Goal: Information Seeking & Learning: Compare options

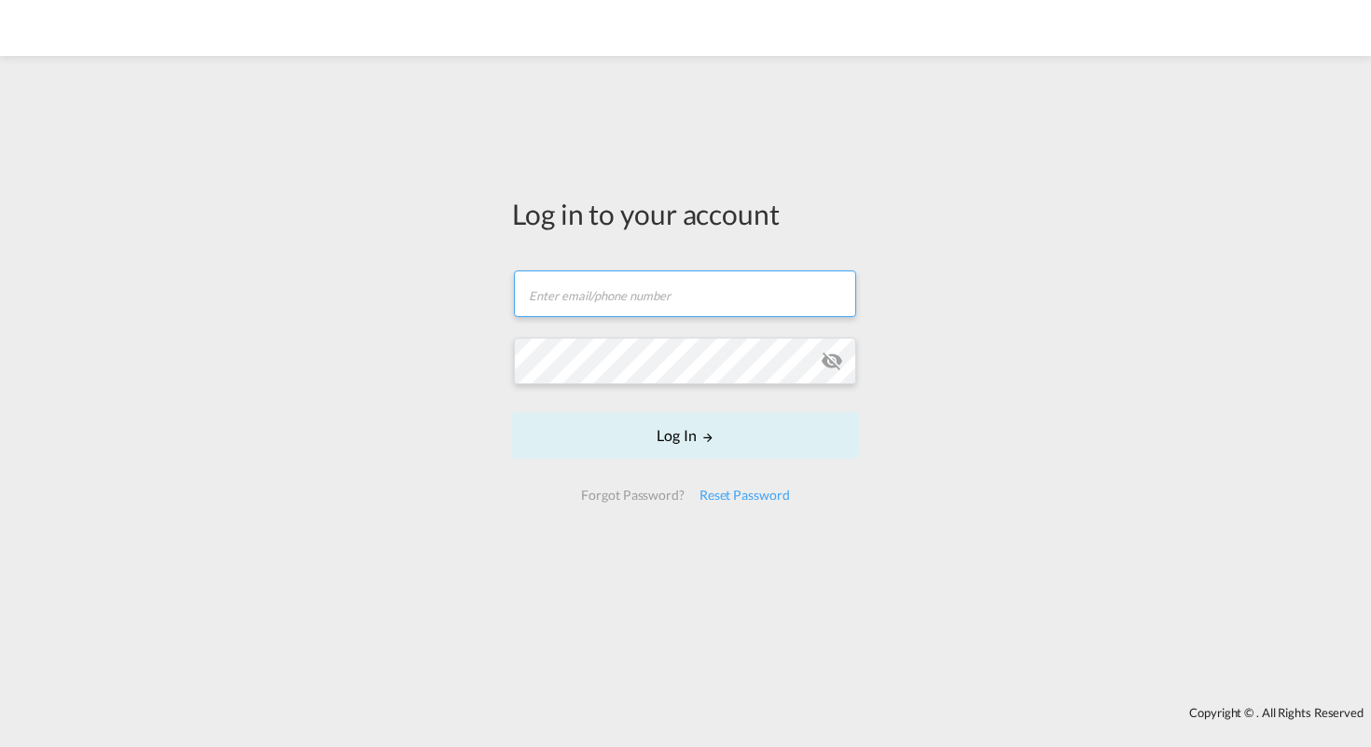
click at [633, 299] on input "text" at bounding box center [685, 294] width 342 height 47
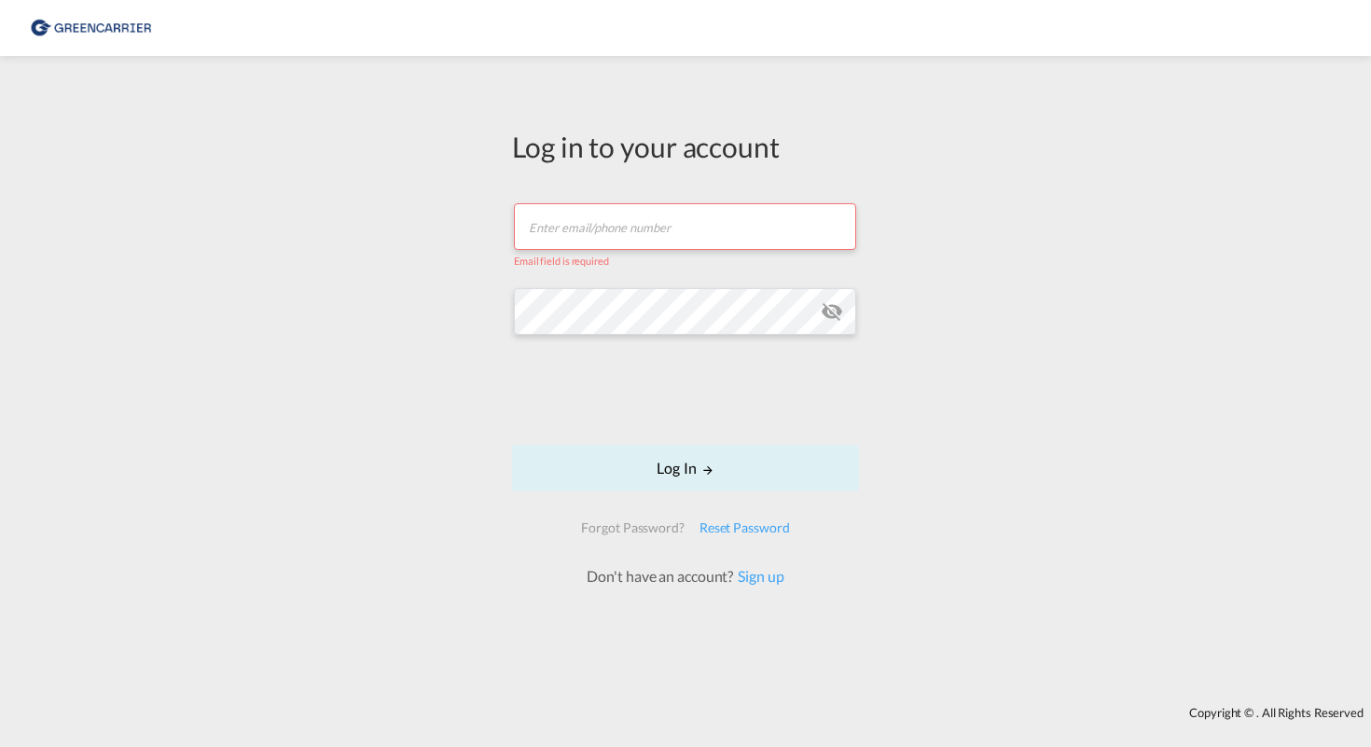
click at [705, 233] on input "text" at bounding box center [685, 226] width 342 height 47
type input "[EMAIL_ADDRESS][DOMAIN_NAME]"
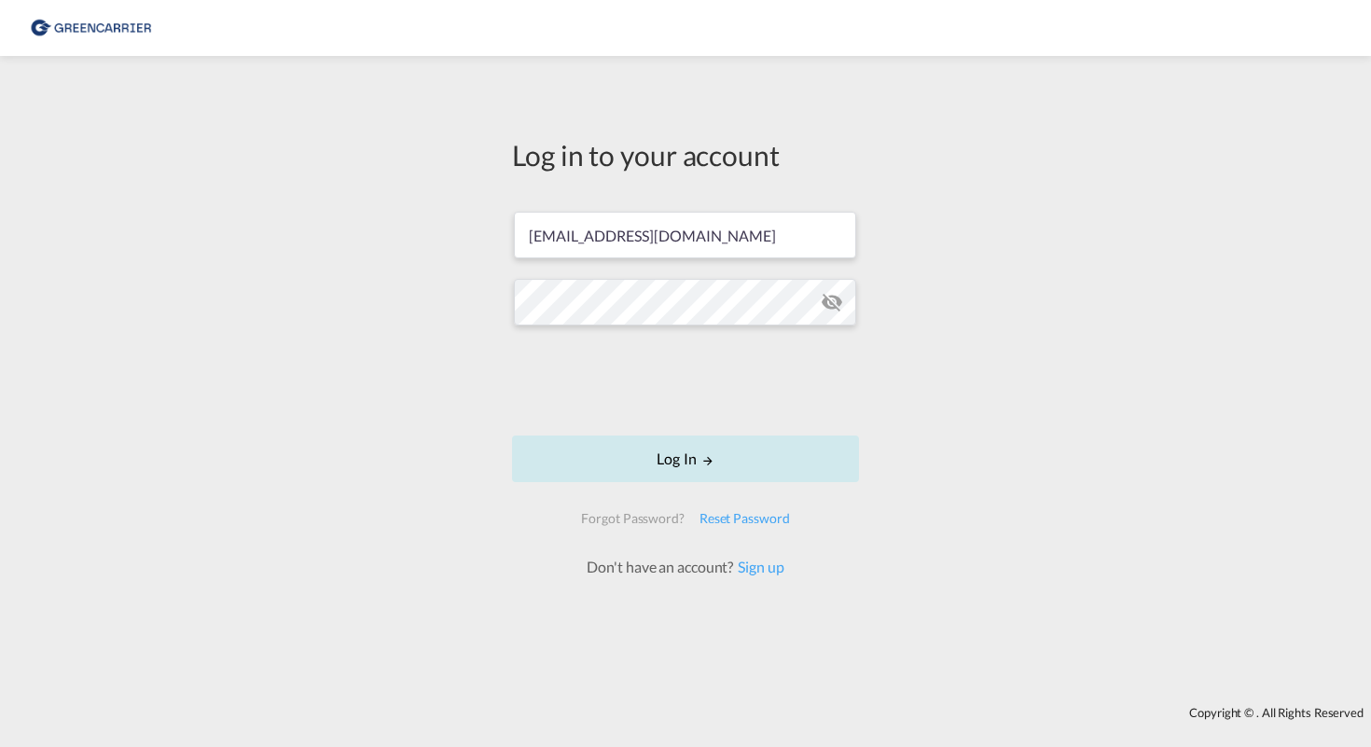
click at [666, 460] on button "Log In" at bounding box center [685, 459] width 347 height 47
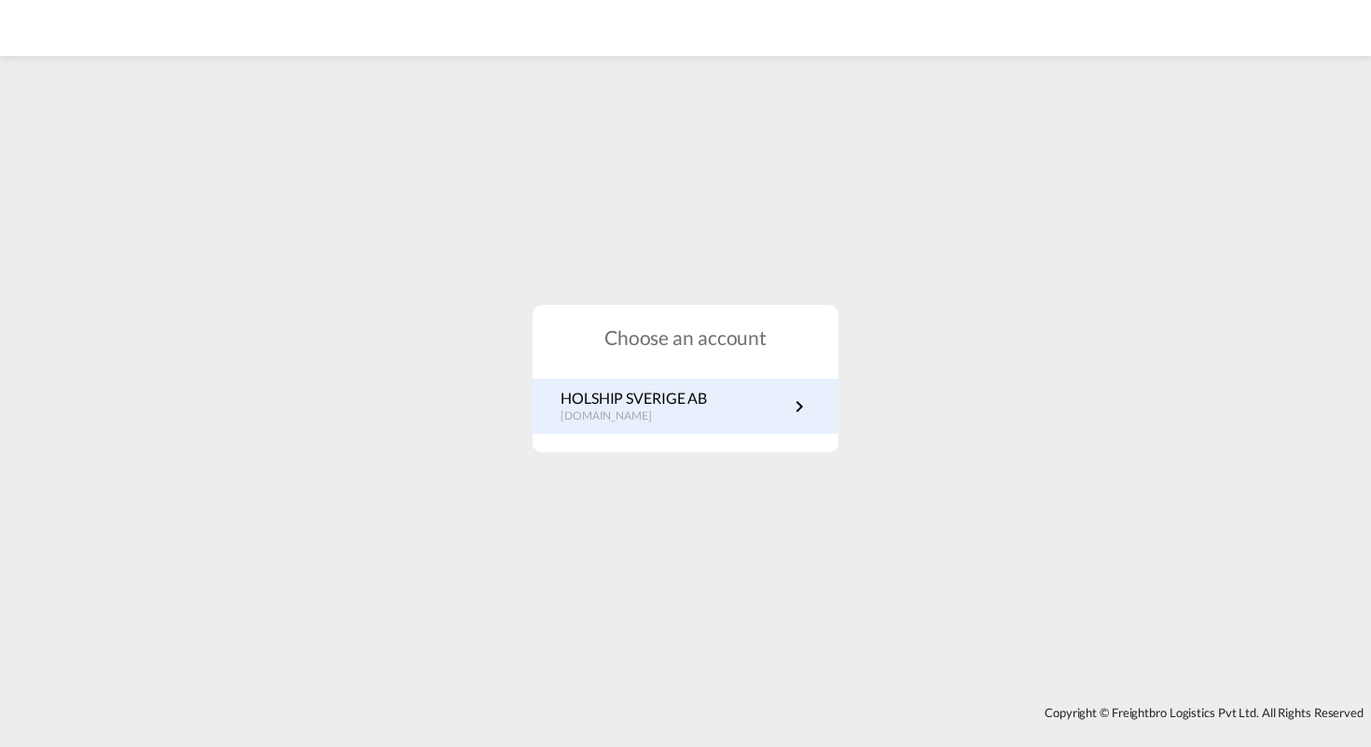
click at [669, 413] on p "[DOMAIN_NAME]" at bounding box center [634, 417] width 146 height 16
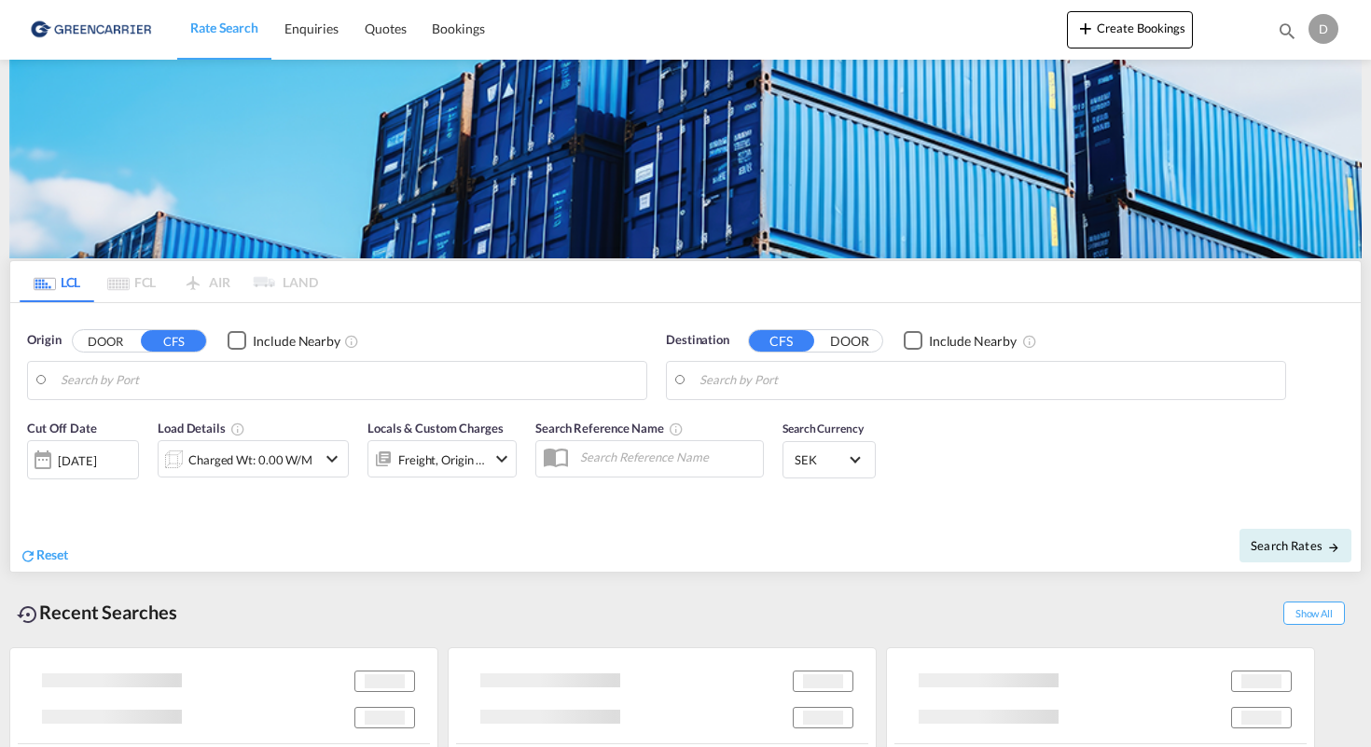
type input "Ningbo, ZJ, CNNGB"
type input "SE-43135, [GEOGRAPHIC_DATA], [GEOGRAPHIC_DATA]"
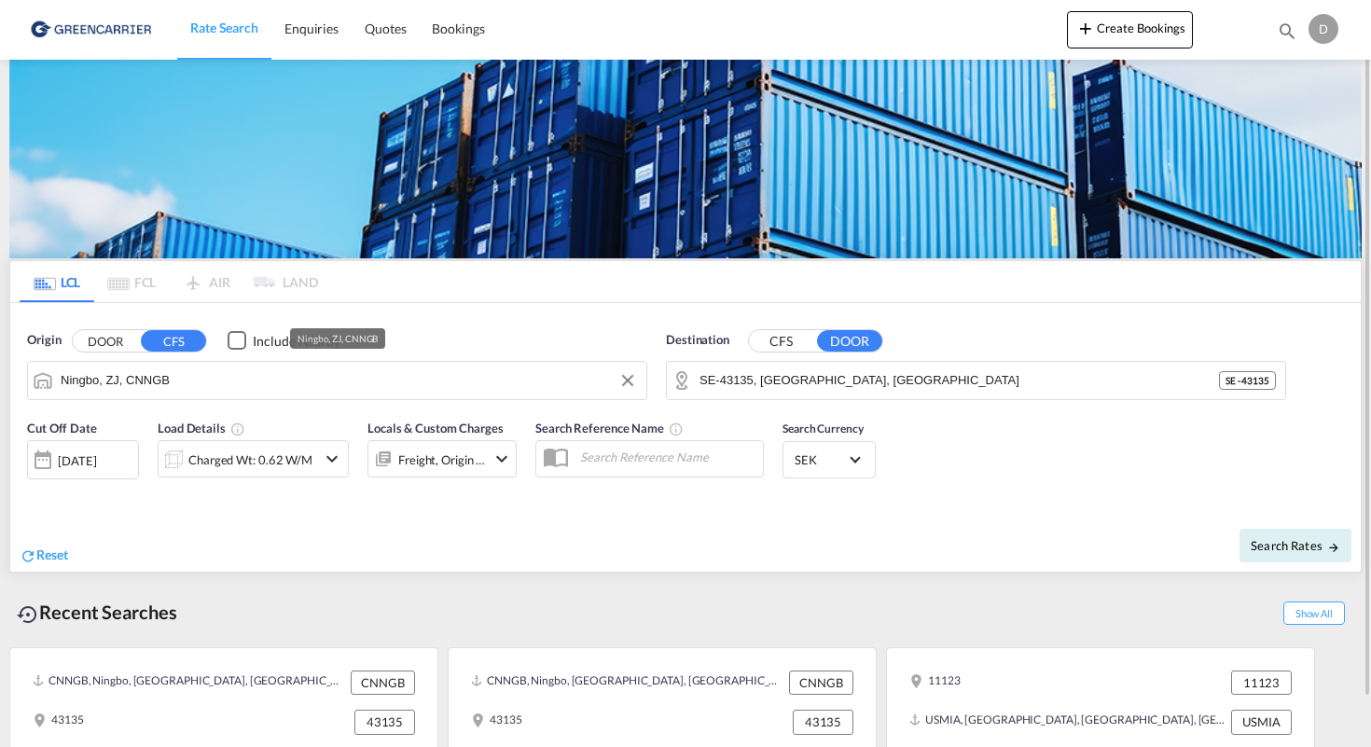
click at [212, 388] on input "Ningbo, ZJ, CNNGB" at bounding box center [349, 381] width 577 height 28
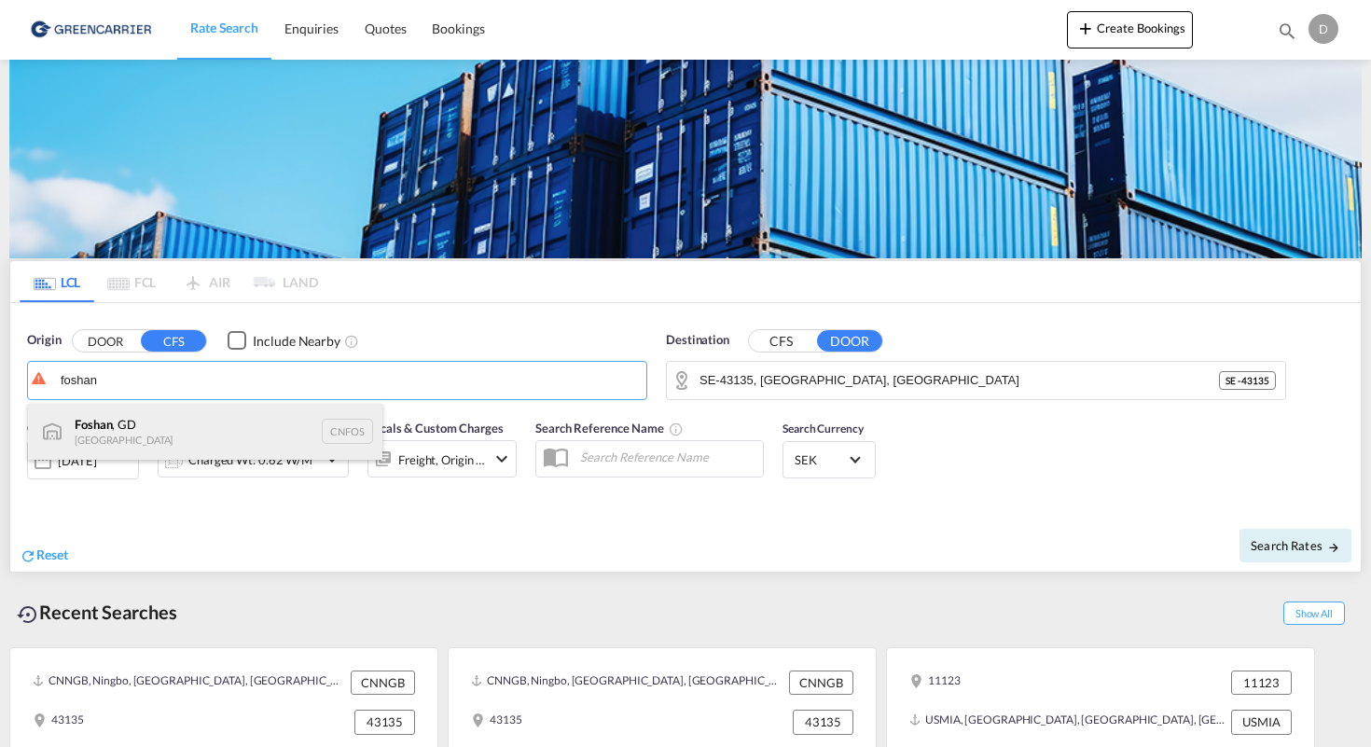
click at [240, 437] on div "[GEOGRAPHIC_DATA] , GD [GEOGRAPHIC_DATA] CNFOS" at bounding box center [205, 432] width 355 height 56
type input "Foshan, GD, CNFOS"
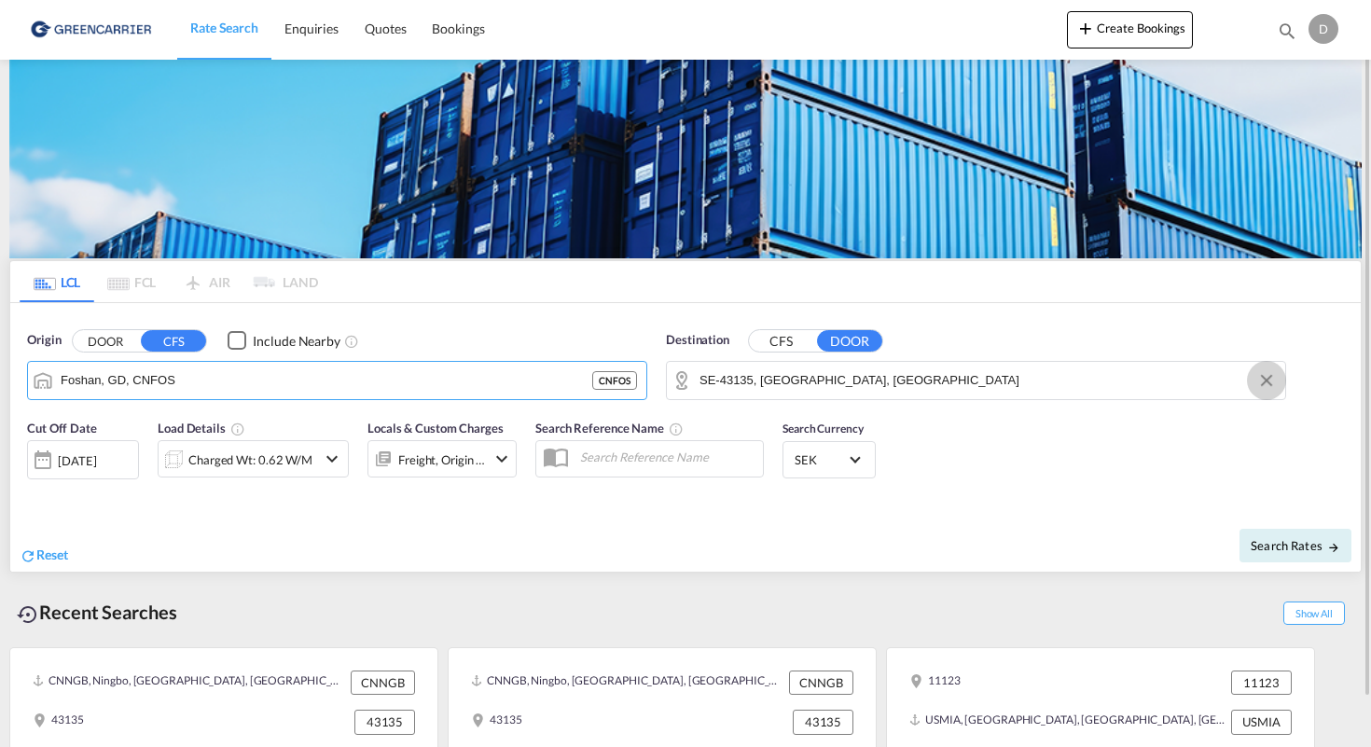
click at [1266, 383] on button "Clear Input" at bounding box center [1267, 381] width 28 height 28
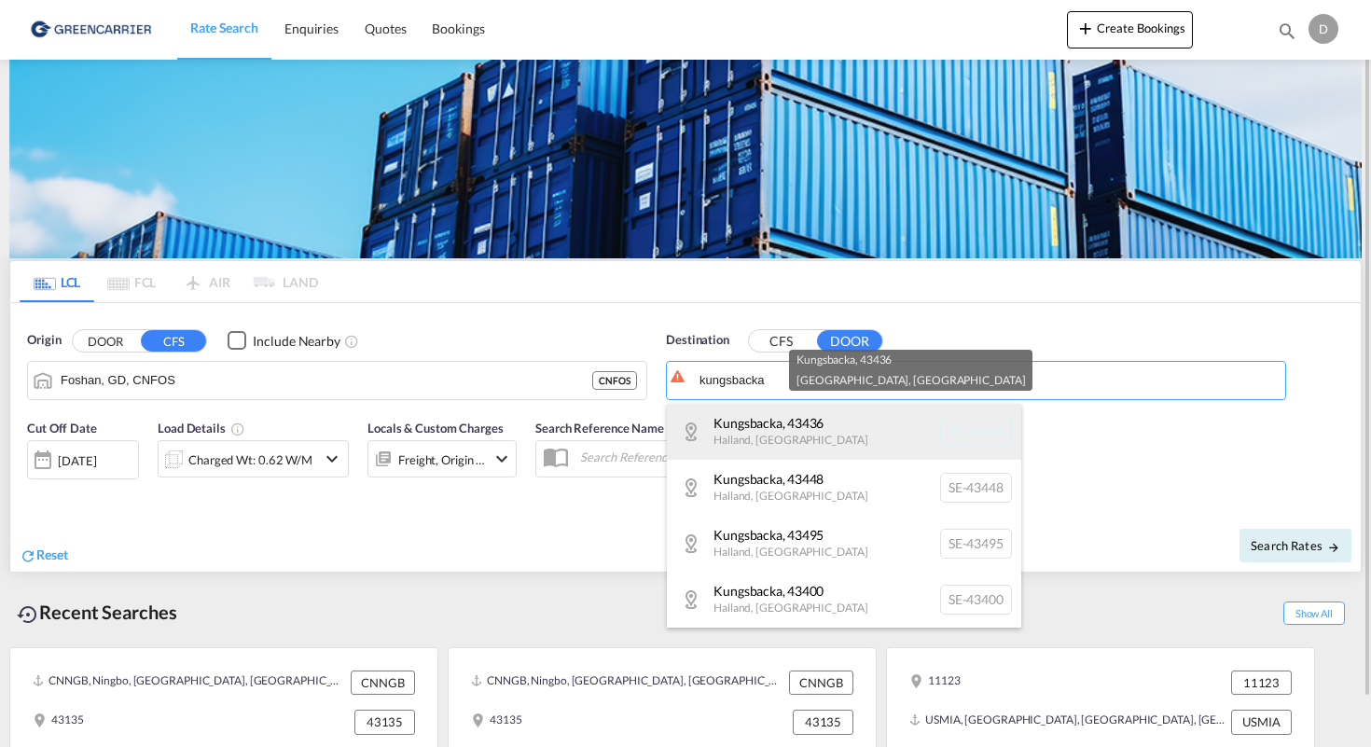
click at [886, 434] on div "Kungsbacka , 43436 [GEOGRAPHIC_DATA] , [GEOGRAPHIC_DATA] SE-43436" at bounding box center [844, 432] width 355 height 56
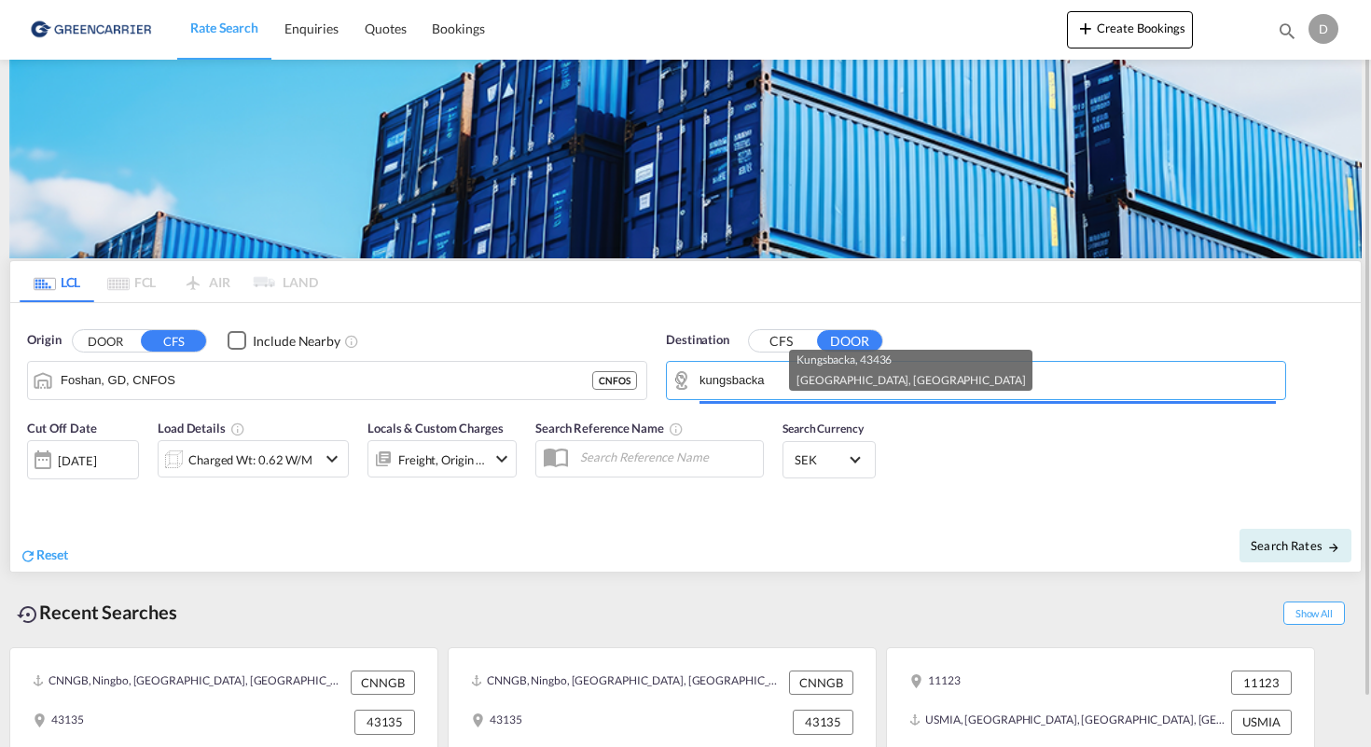
type input "SE-43436, [GEOGRAPHIC_DATA], [GEOGRAPHIC_DATA]"
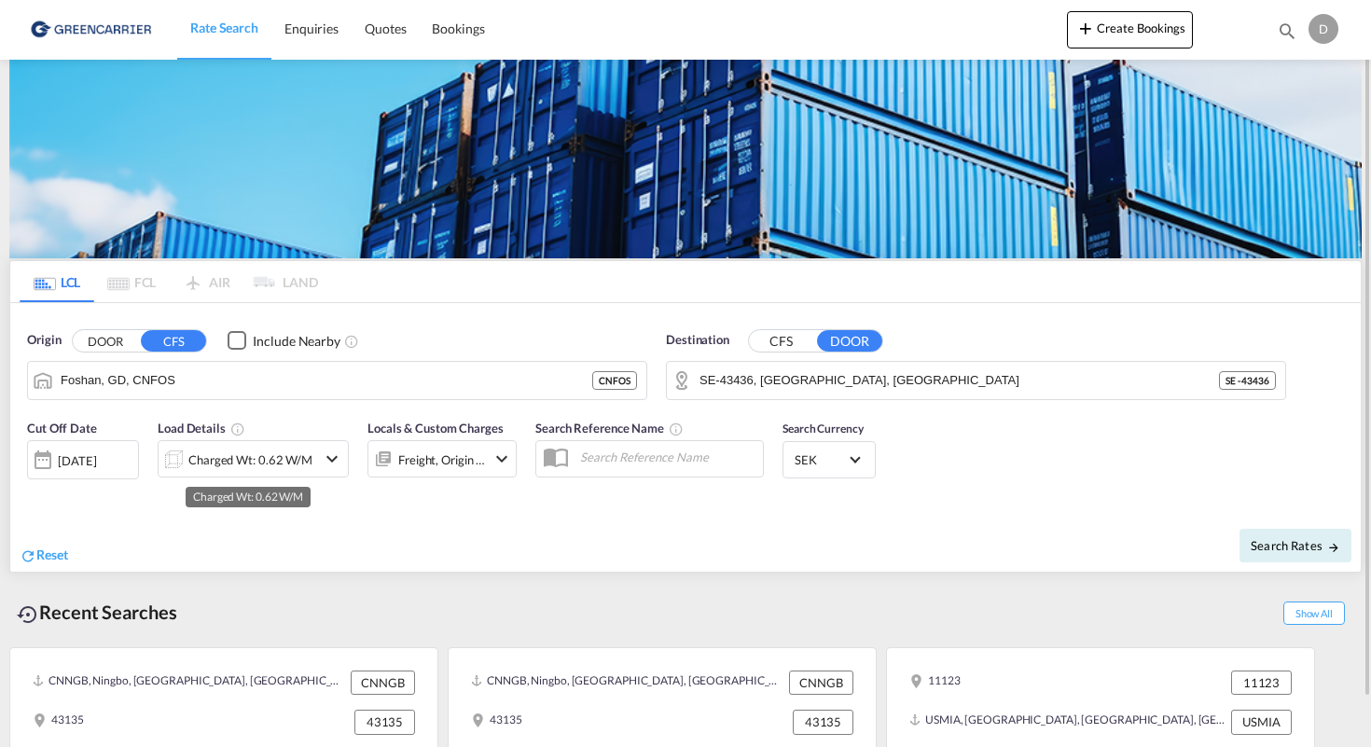
click at [225, 461] on div "Charged Wt: 0.62 W/M" at bounding box center [250, 460] width 124 height 26
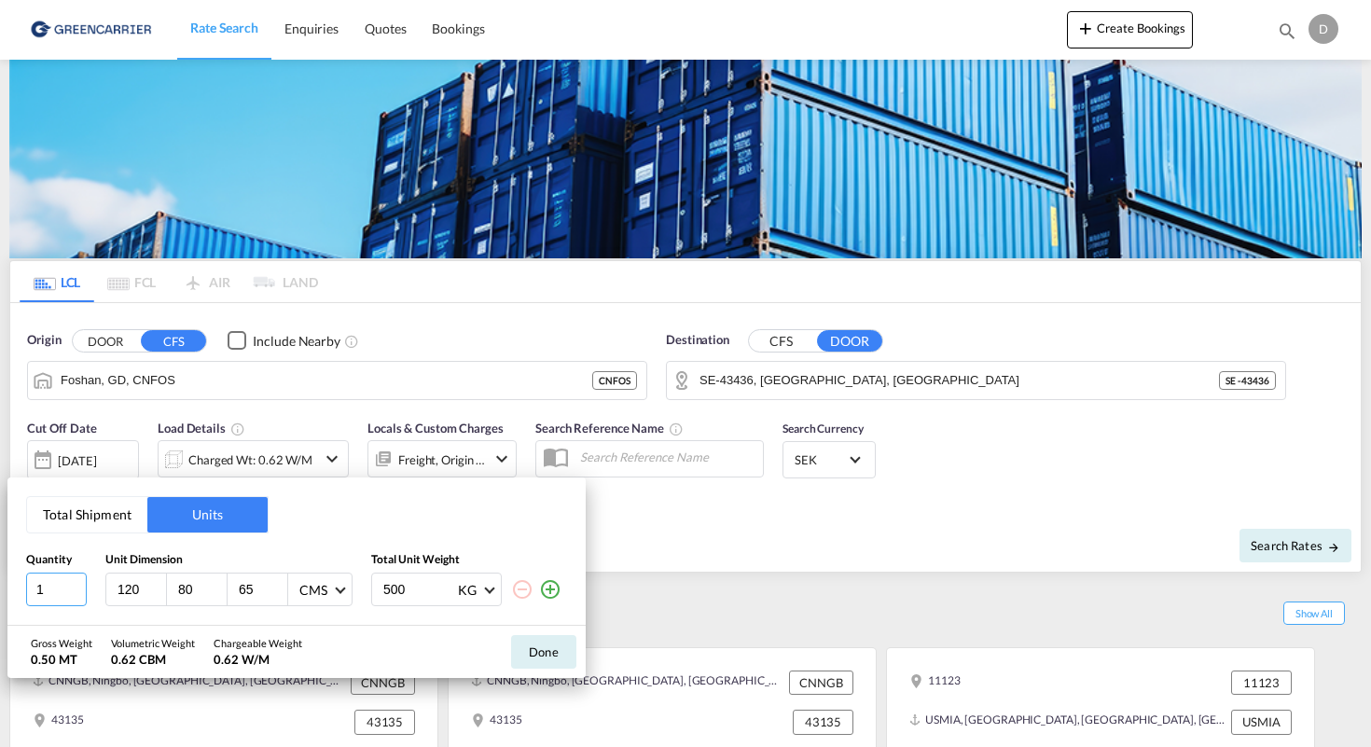
click at [84, 587] on input "1" at bounding box center [56, 590] width 61 height 34
type input "2"
click at [79, 587] on input "2" at bounding box center [56, 590] width 61 height 34
drag, startPoint x: 429, startPoint y: 586, endPoint x: 334, endPoint y: 586, distance: 95.2
click at [338, 586] on div "2 120 80 65 CMS CMS Inches 500 KG KG LB" at bounding box center [296, 590] width 541 height 34
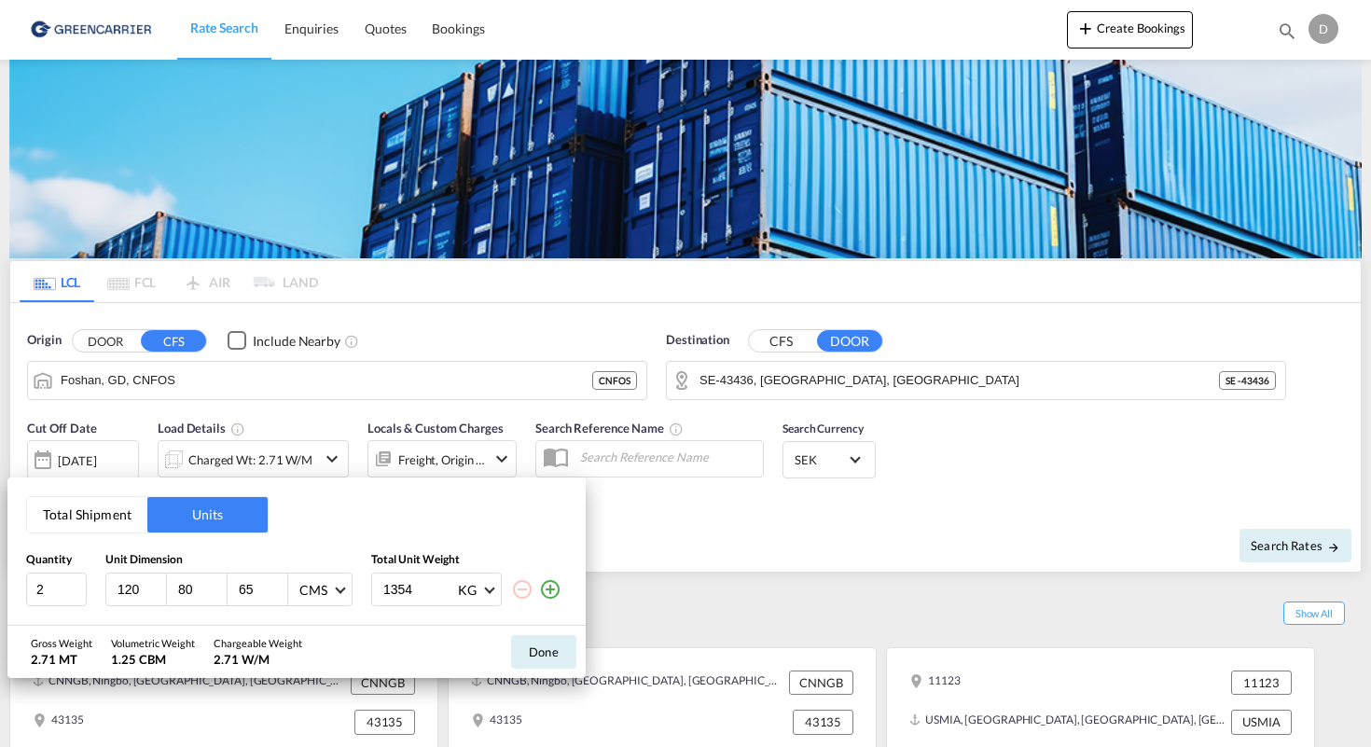
type input "1354"
click at [77, 586] on input "3" at bounding box center [56, 590] width 61 height 34
click at [75, 585] on input "4" at bounding box center [56, 590] width 61 height 34
type input "5"
click at [75, 585] on input "5" at bounding box center [56, 590] width 61 height 34
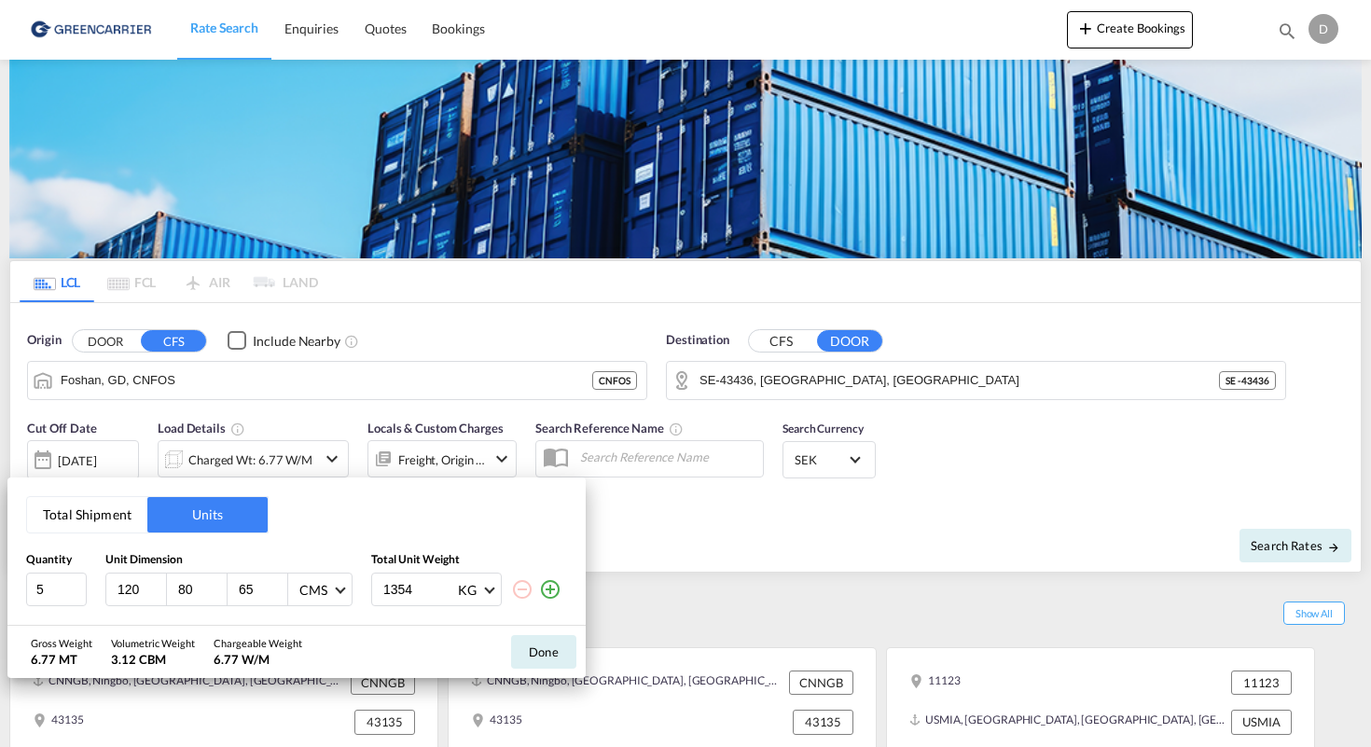
click at [239, 591] on input "65" at bounding box center [262, 589] width 50 height 17
type input "100"
click at [61, 589] on input "5" at bounding box center [56, 590] width 61 height 34
click at [77, 596] on input "4" at bounding box center [56, 590] width 61 height 34
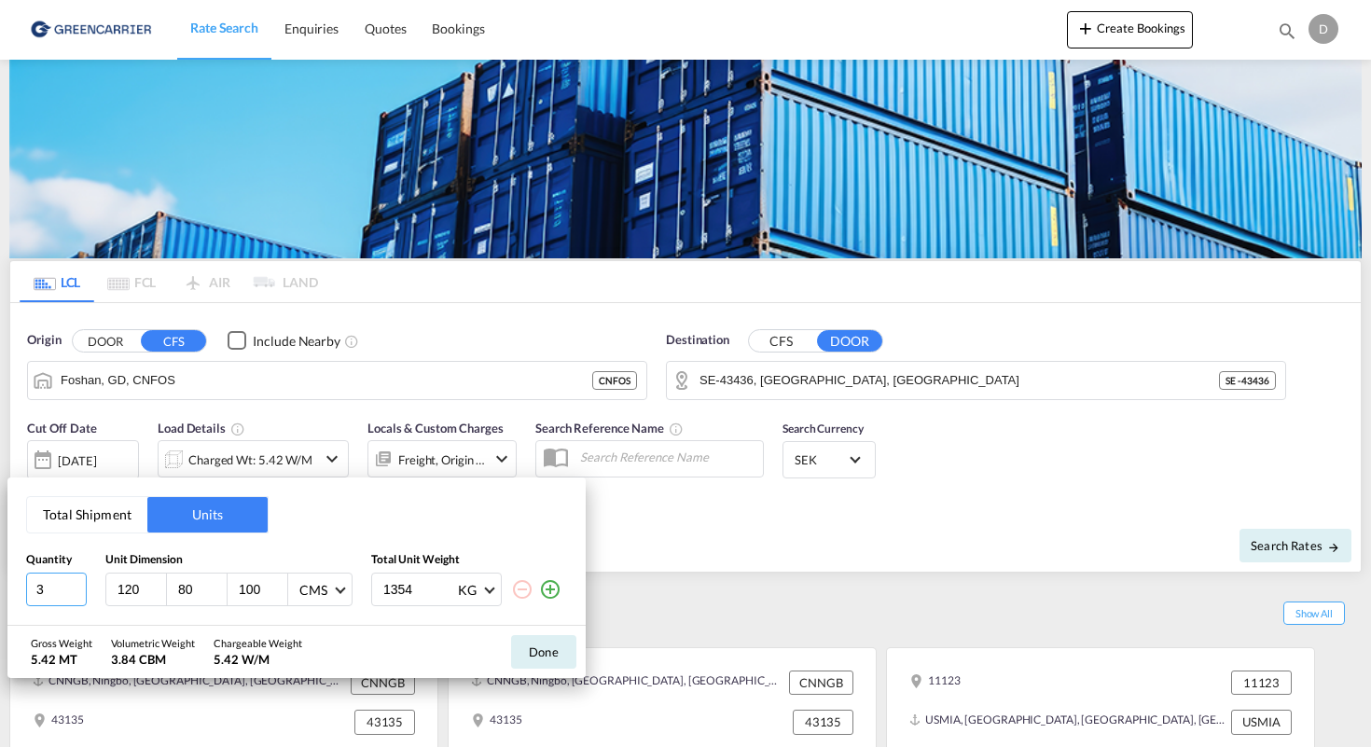
click at [77, 596] on input "3" at bounding box center [56, 590] width 61 height 34
type input "2"
click at [77, 596] on input "2" at bounding box center [56, 590] width 61 height 34
click at [256, 591] on input "100" at bounding box center [262, 589] width 50 height 17
type input "120"
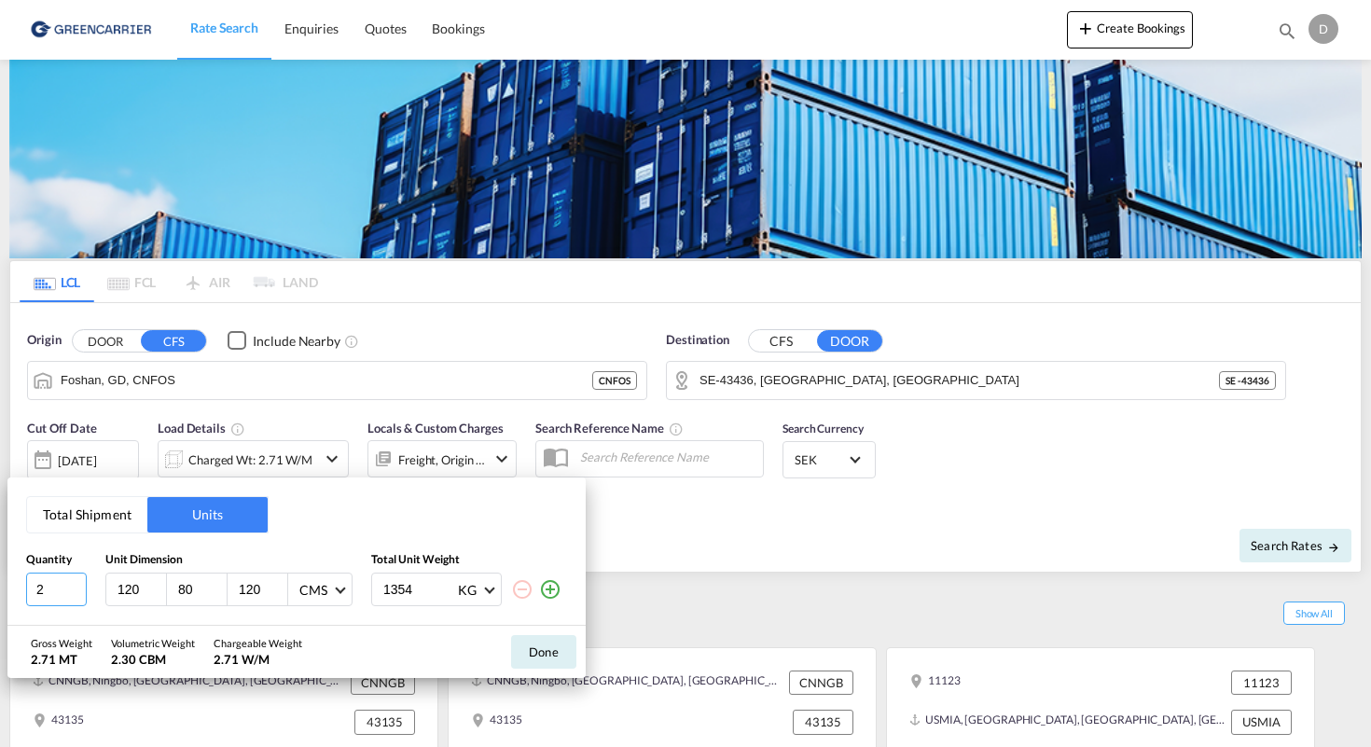
click at [66, 588] on input "2" at bounding box center [56, 590] width 61 height 34
click at [77, 586] on input "3" at bounding box center [56, 590] width 61 height 34
click at [78, 597] on input "2" at bounding box center [56, 590] width 61 height 34
type input "3"
click at [78, 584] on input "3" at bounding box center [56, 590] width 61 height 34
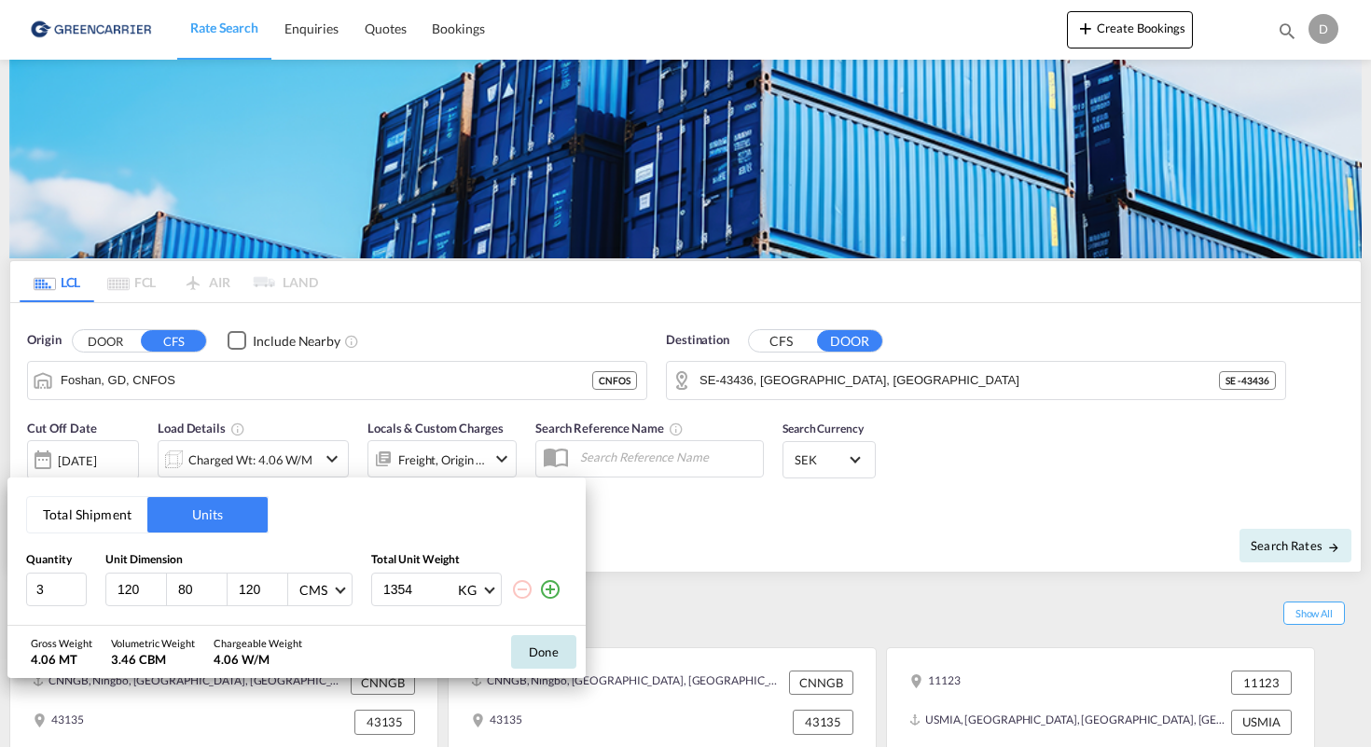
click at [543, 653] on button "Done" at bounding box center [543, 652] width 65 height 34
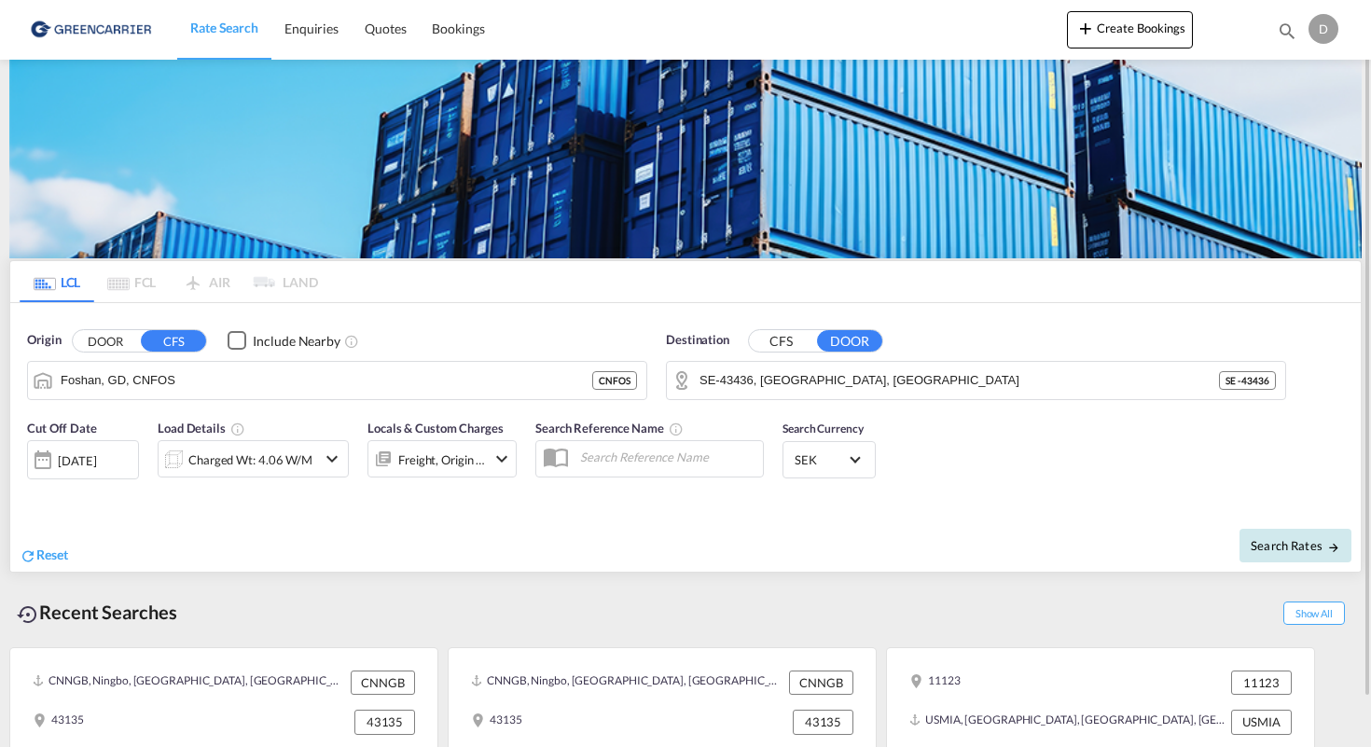
click at [1314, 549] on span "Search Rates" at bounding box center [1296, 545] width 90 height 15
type input "CNFOS to 43436 / [DATE]"
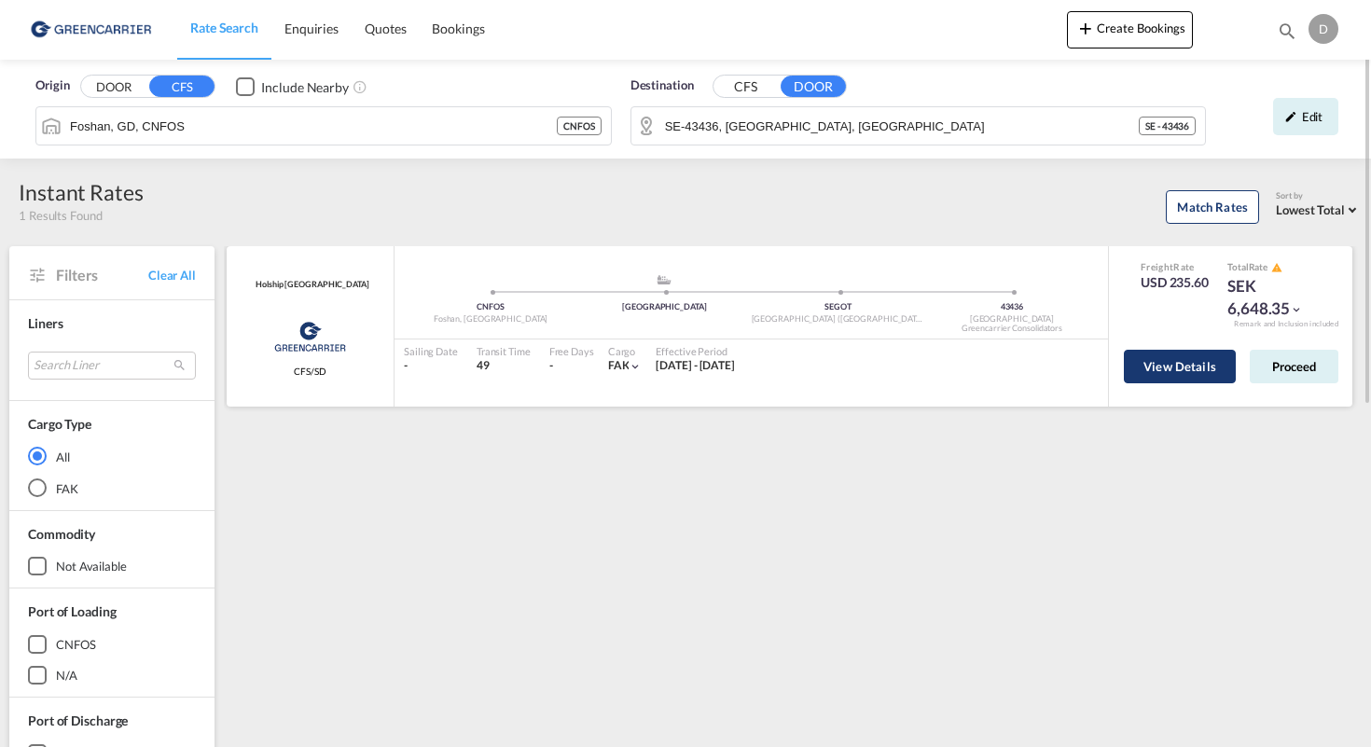
click at [1172, 372] on button "View Details" at bounding box center [1180, 367] width 112 height 34
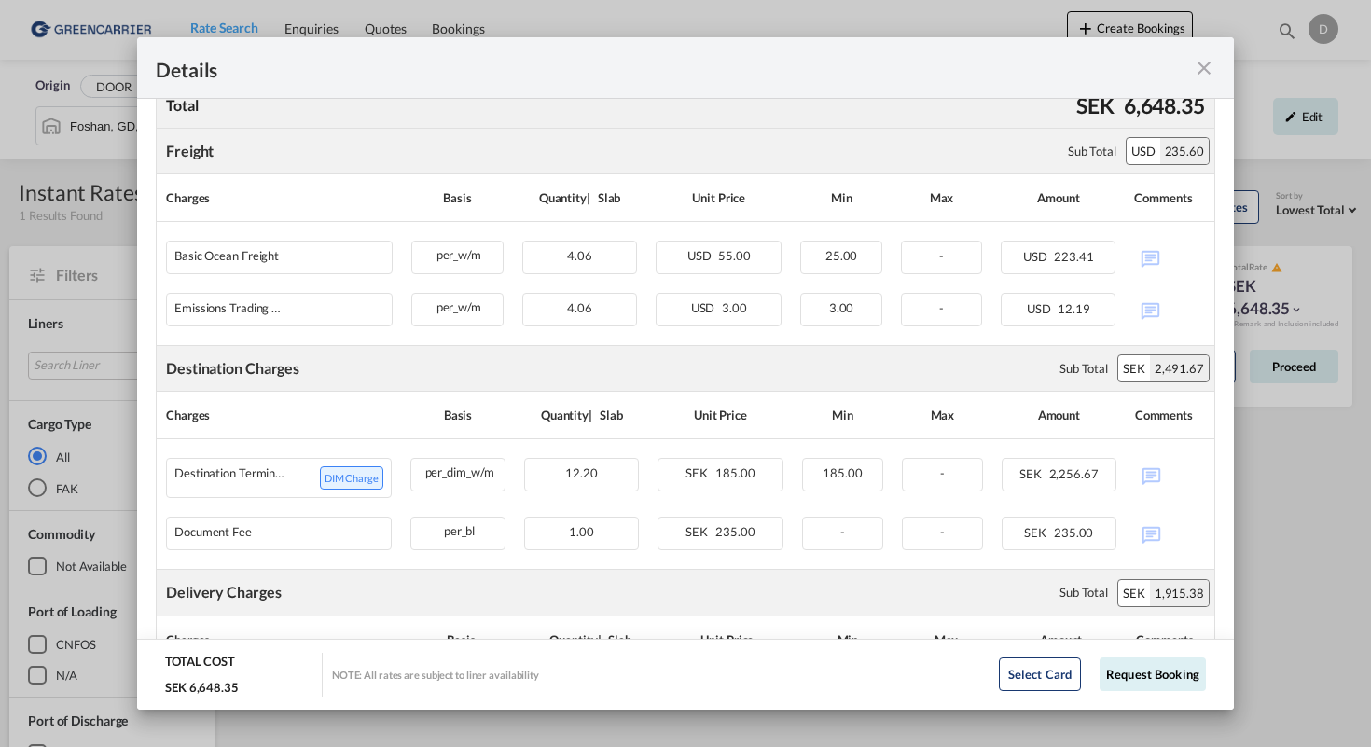
scroll to position [415, 0]
click at [1207, 69] on md-icon "icon-close fg-AAA8AD m-0 cursor" at bounding box center [1204, 68] width 22 height 22
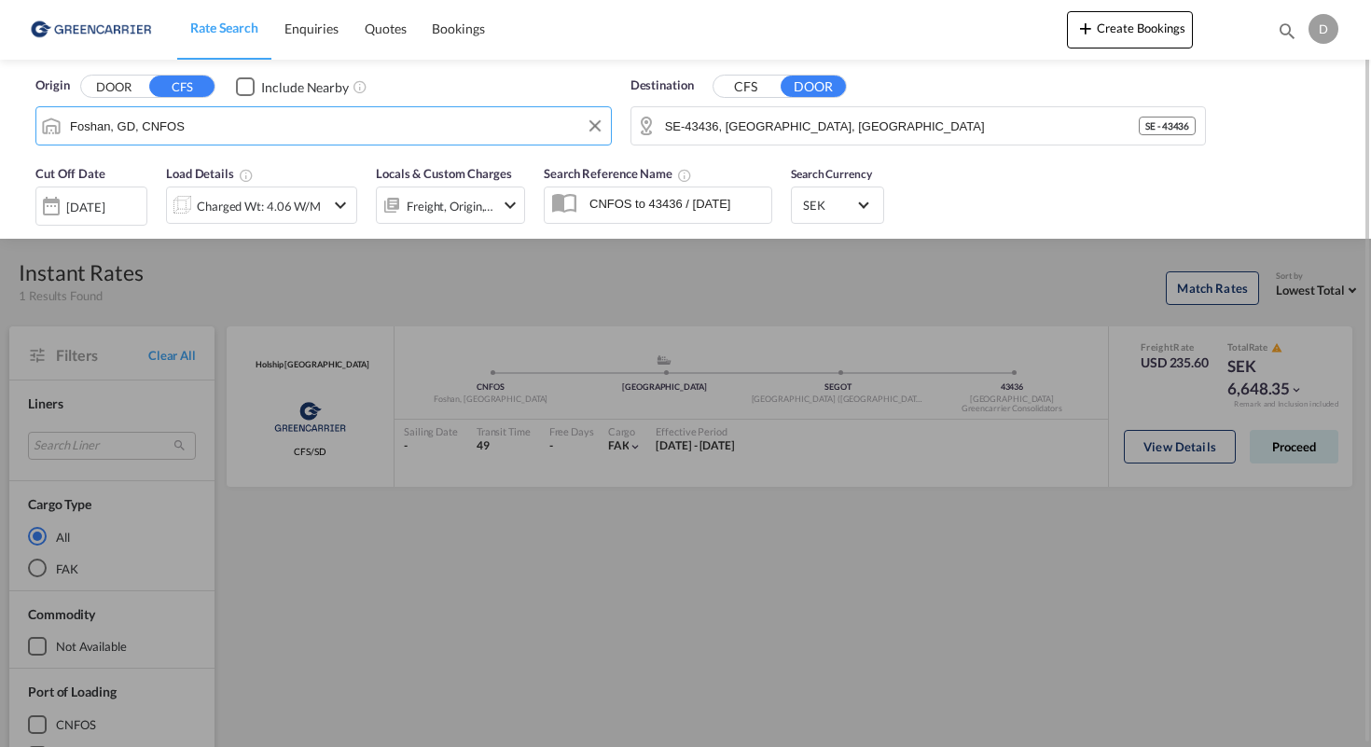
drag, startPoint x: 230, startPoint y: 125, endPoint x: 0, endPoint y: 124, distance: 230.4
click at [0, 125] on div "Origin DOOR CFS Include Nearby [GEOGRAPHIC_DATA], GD, CNFOS Destination CFS DOO…" at bounding box center [685, 149] width 1371 height 179
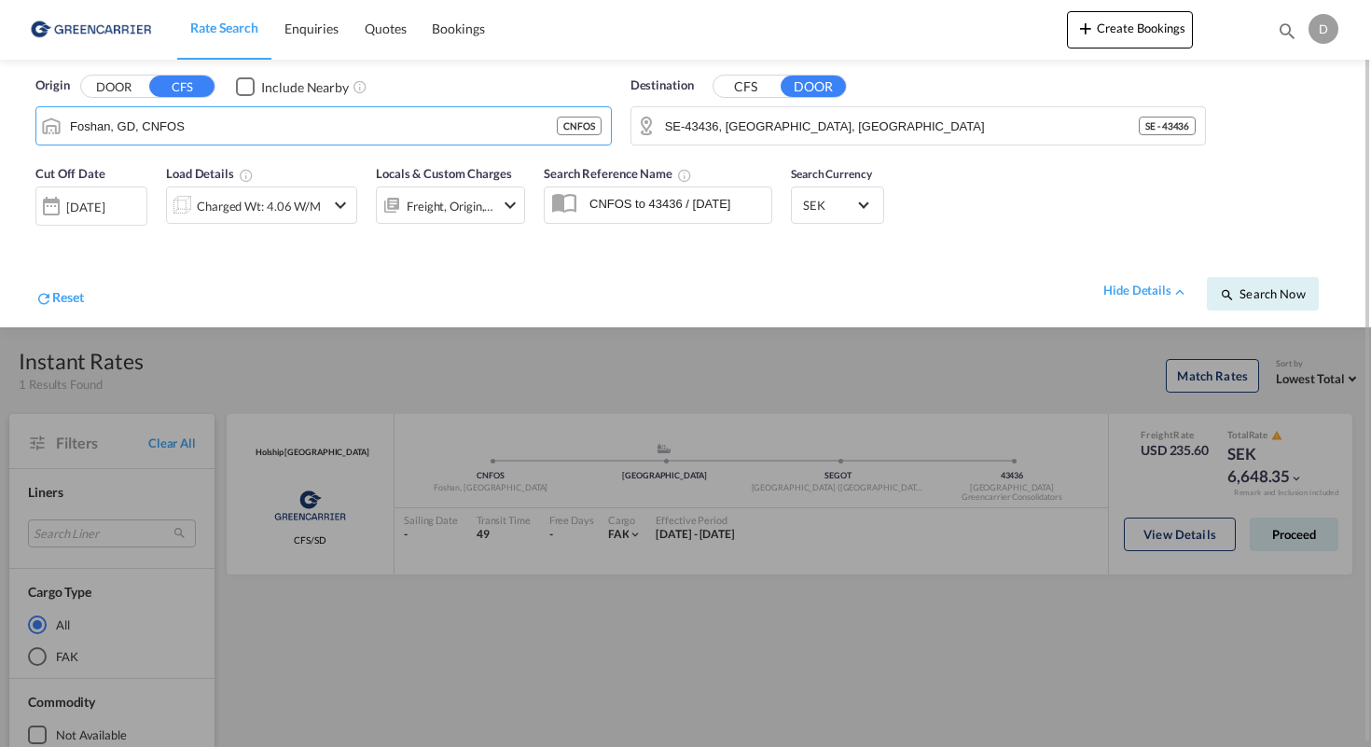
paste input "[GEOGRAPHIC_DATA]"
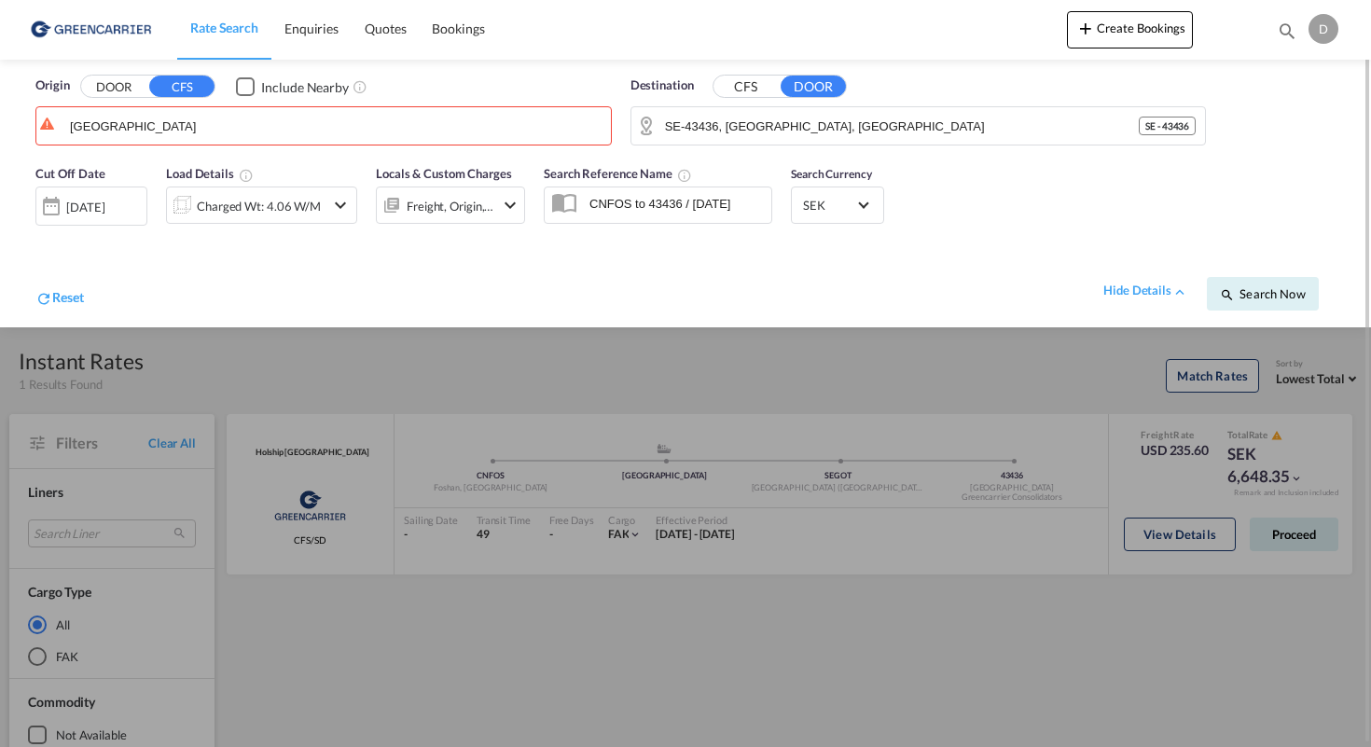
click at [185, 90] on button "CFS" at bounding box center [181, 86] width 65 height 21
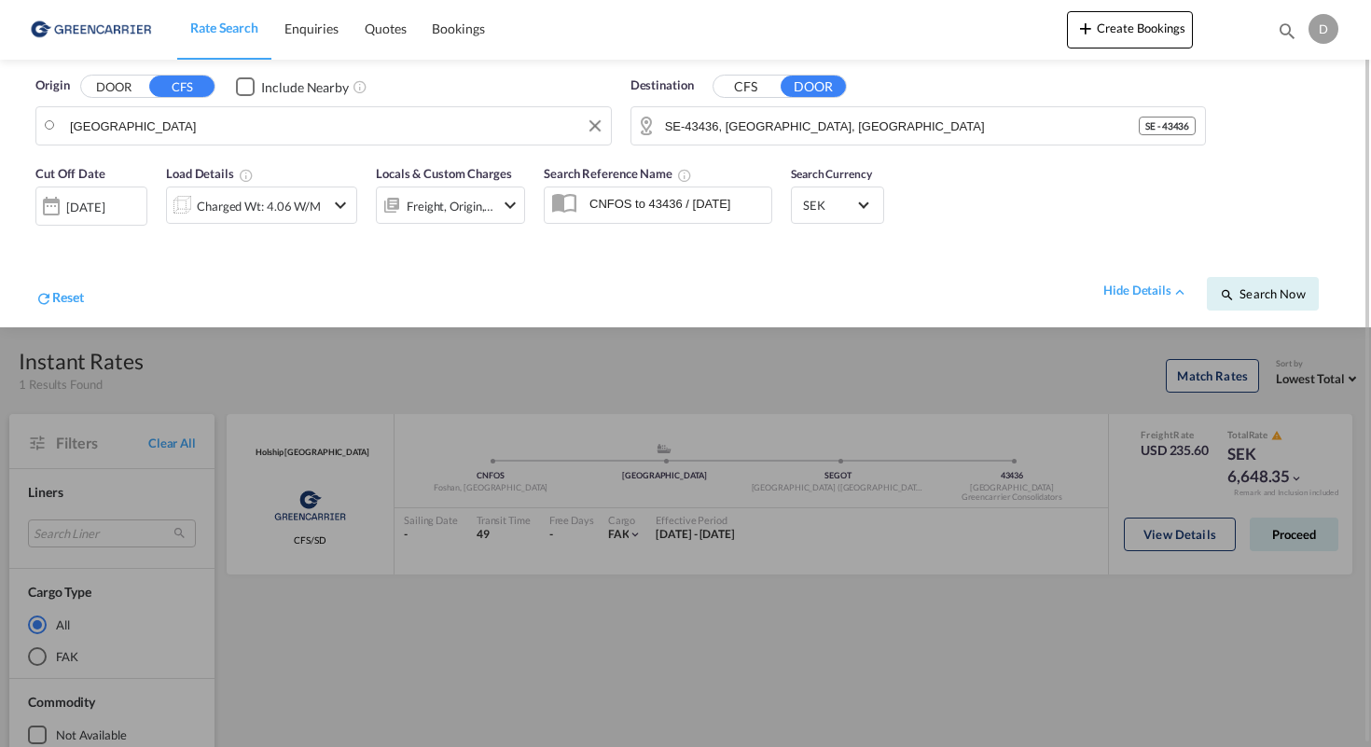
click at [151, 136] on body "Rate Search Enquiries Quotes Bookings Rate Search Enquiries" at bounding box center [685, 373] width 1371 height 747
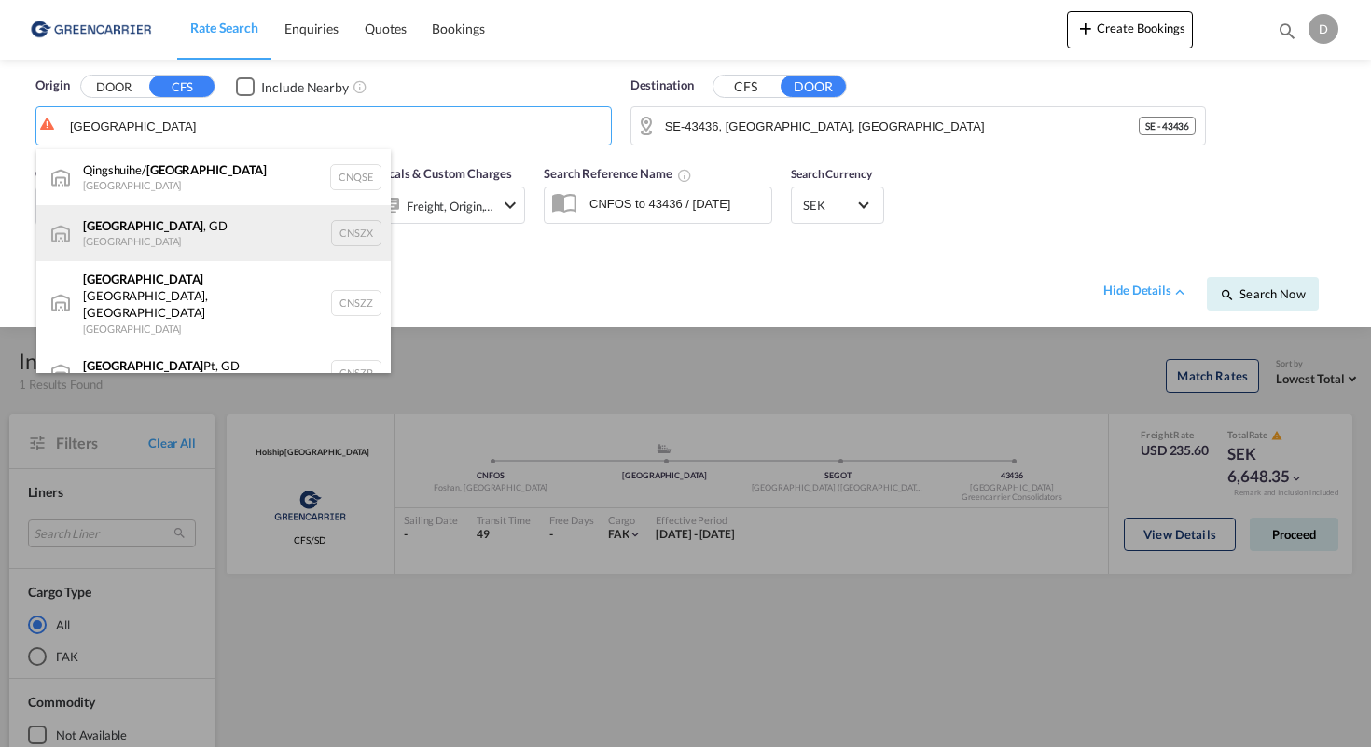
click at [217, 231] on div "[GEOGRAPHIC_DATA] , GD [GEOGRAPHIC_DATA] CNSZX" at bounding box center [213, 233] width 355 height 56
type input "[GEOGRAPHIC_DATA], GD, CNSZX"
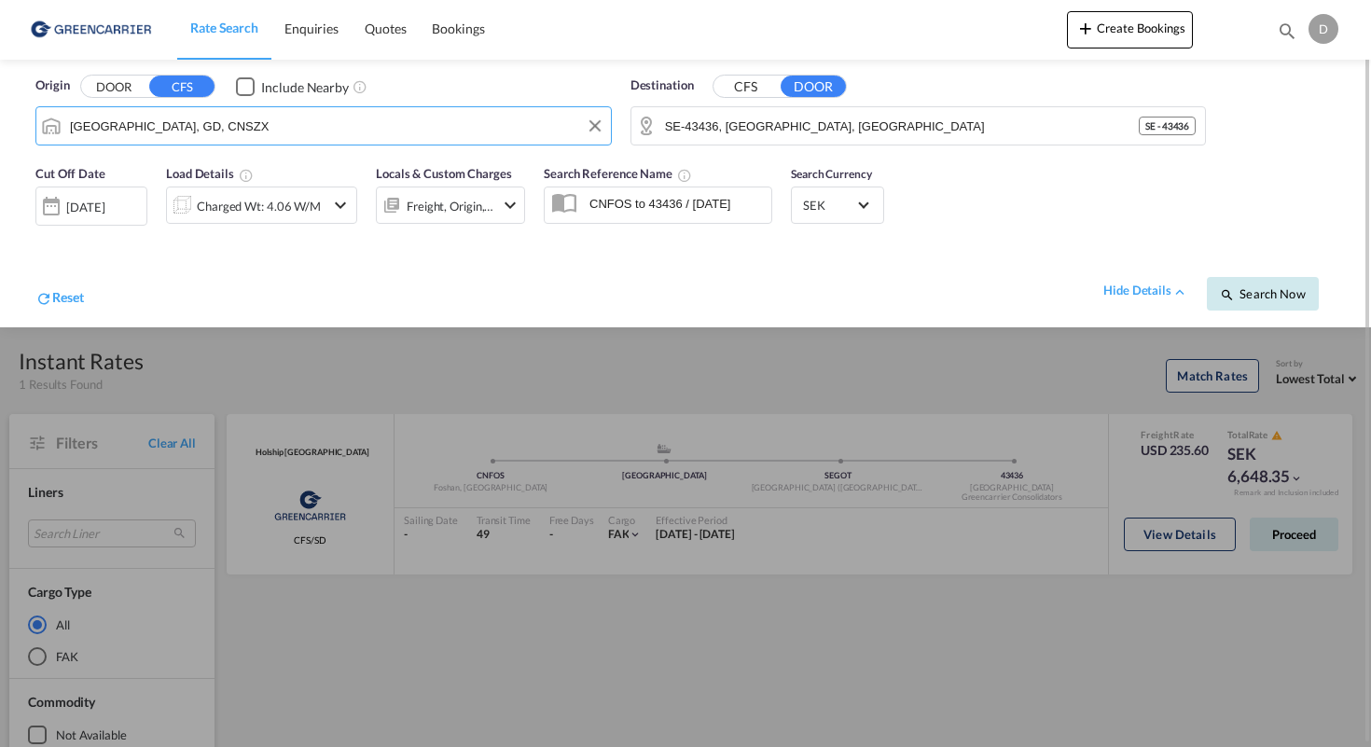
click at [1252, 296] on span "Search Now" at bounding box center [1262, 293] width 85 height 15
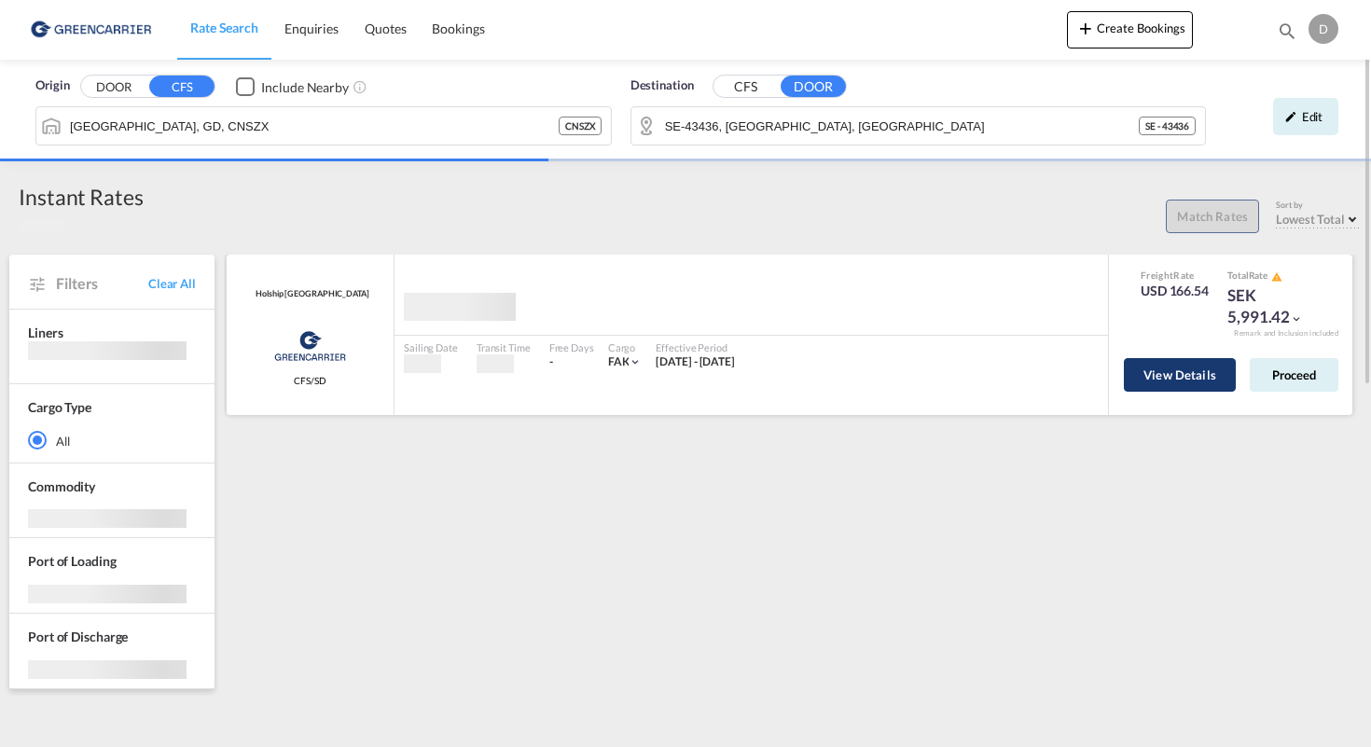
click at [1204, 373] on button "View Details" at bounding box center [1180, 375] width 112 height 34
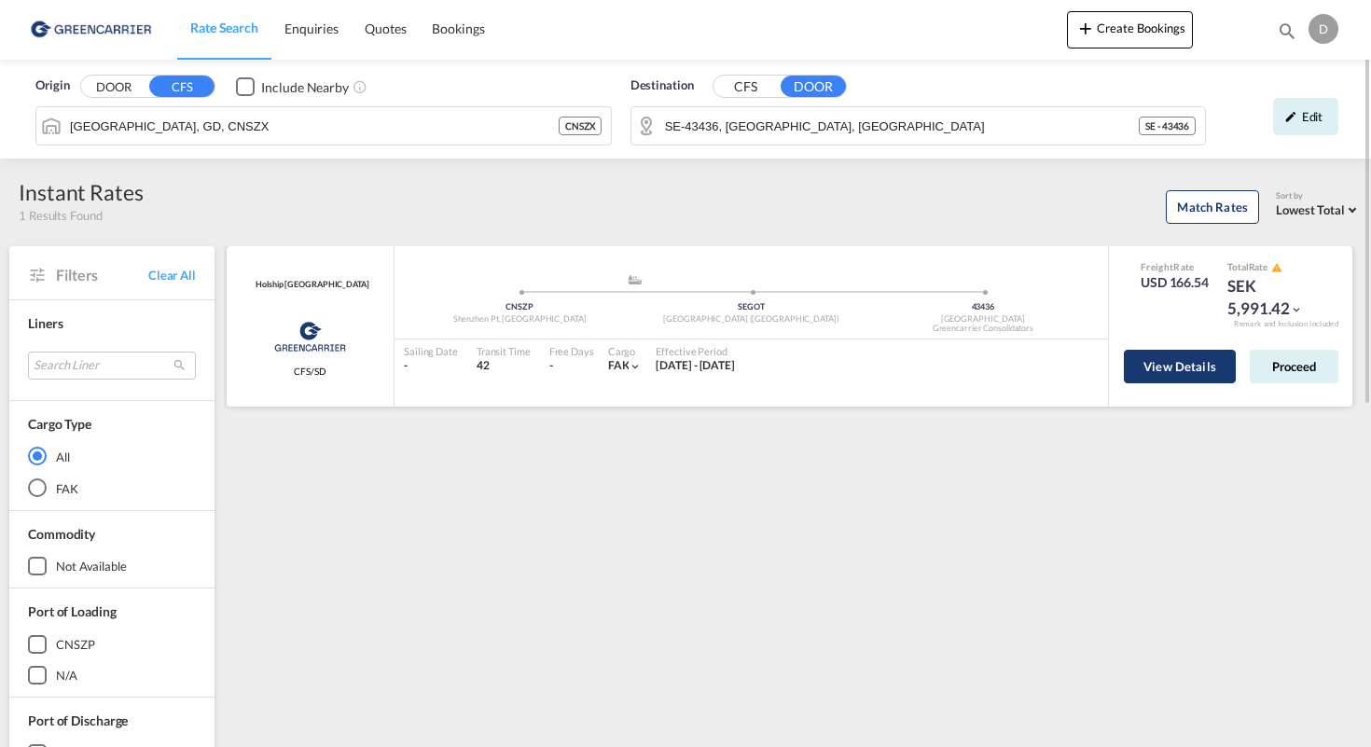
click at [1151, 369] on button "View Details" at bounding box center [1180, 367] width 112 height 34
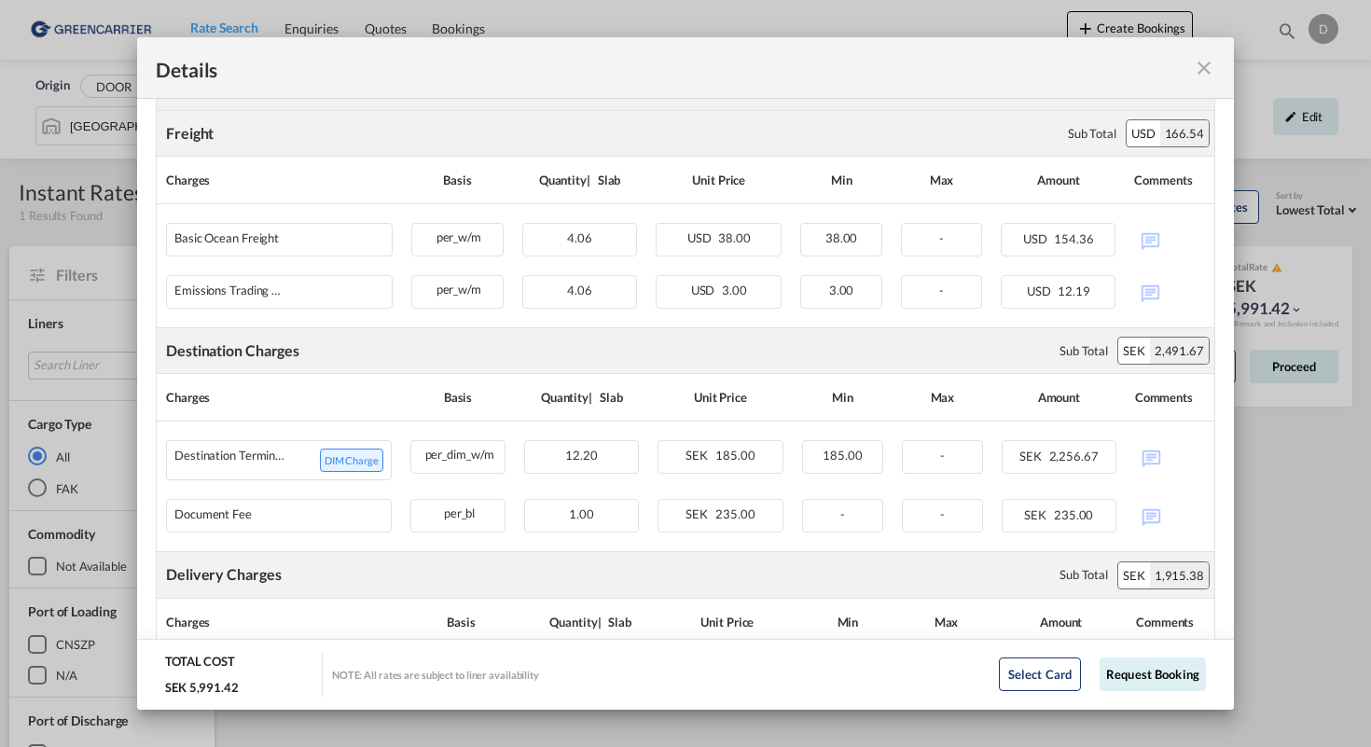
scroll to position [495, 0]
